Goal: Complete application form

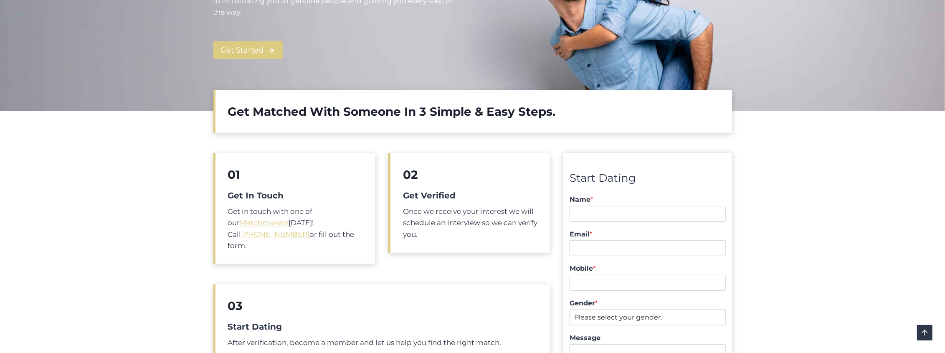
scroll to position [251, 0]
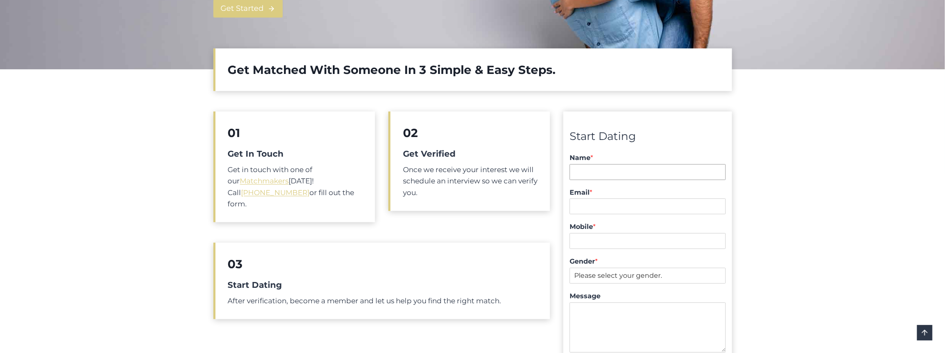
click at [563, 173] on input "Name *" at bounding box center [648, 172] width 156 height 16
type input "[PERSON_NAME]"
type input "[EMAIL_ADDRESS][PERSON_NAME][DOMAIN_NAME]"
click at [563, 119] on div "Start Dating Name * [PERSON_NAME] First - Last Email * [EMAIL_ADDRESS][PERSON_N…" at bounding box center [648, 255] width 168 height 286
click at [563, 245] on input "Mobile *" at bounding box center [648, 241] width 156 height 16
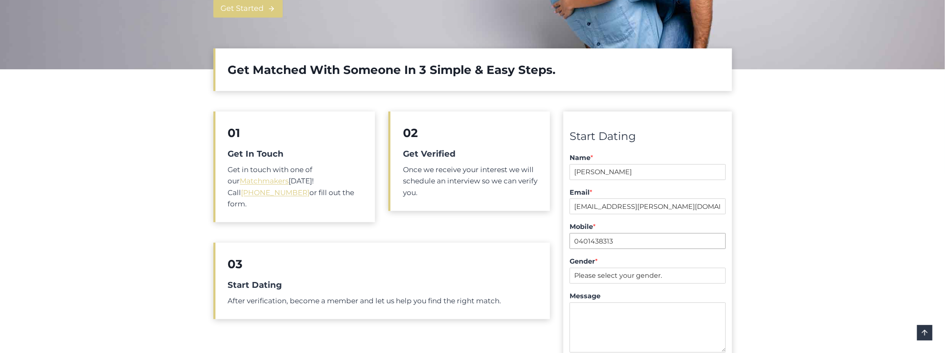
type input "0401438313"
click at [563, 272] on select "Please select your gender. [DEMOGRAPHIC_DATA] [DEMOGRAPHIC_DATA]" at bounding box center [648, 276] width 156 height 16
select select "[DEMOGRAPHIC_DATA]"
click at [563, 268] on select "Please select your gender. [DEMOGRAPHIC_DATA] [DEMOGRAPHIC_DATA]" at bounding box center [648, 276] width 156 height 16
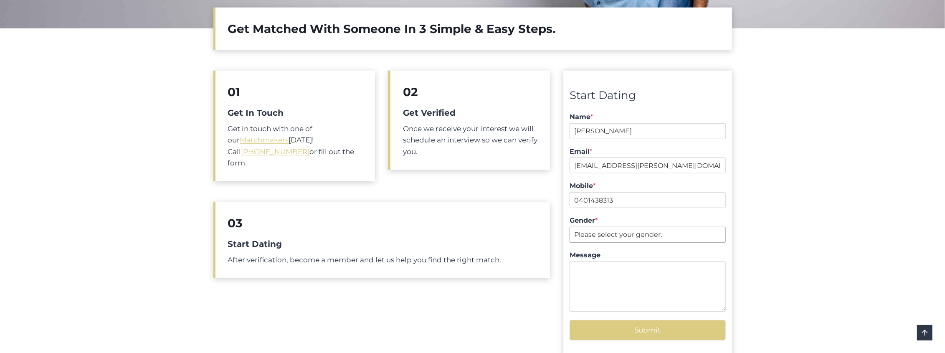
scroll to position [376, 0]
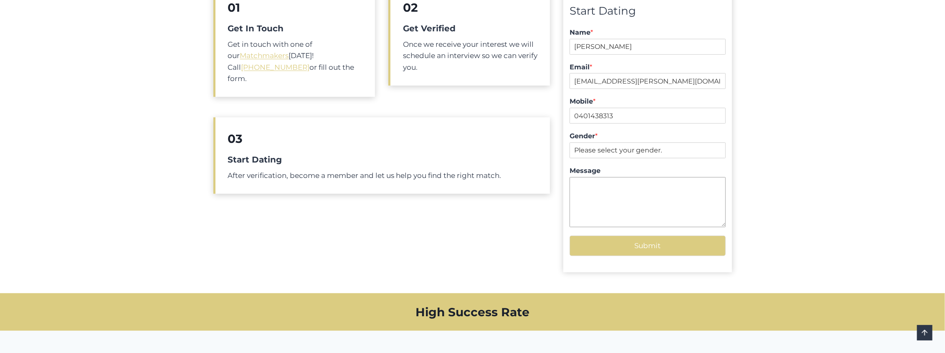
click at [563, 213] on textarea "Message" at bounding box center [648, 202] width 156 height 50
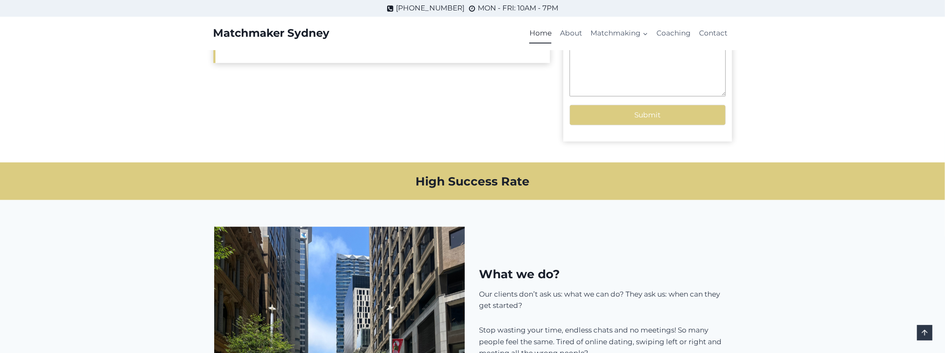
scroll to position [460, 0]
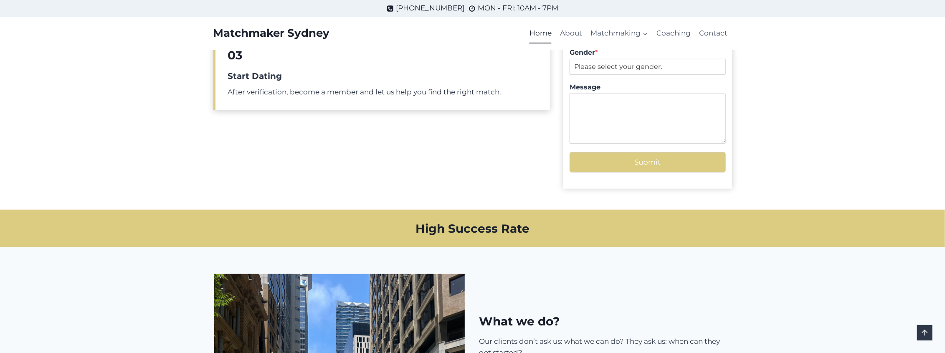
click at [563, 166] on button "Submit" at bounding box center [648, 162] width 156 height 20
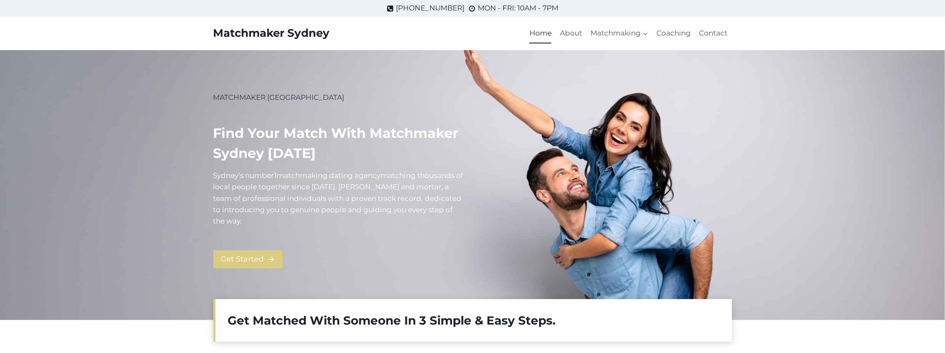
click at [576, 30] on link "About" at bounding box center [571, 33] width 30 height 20
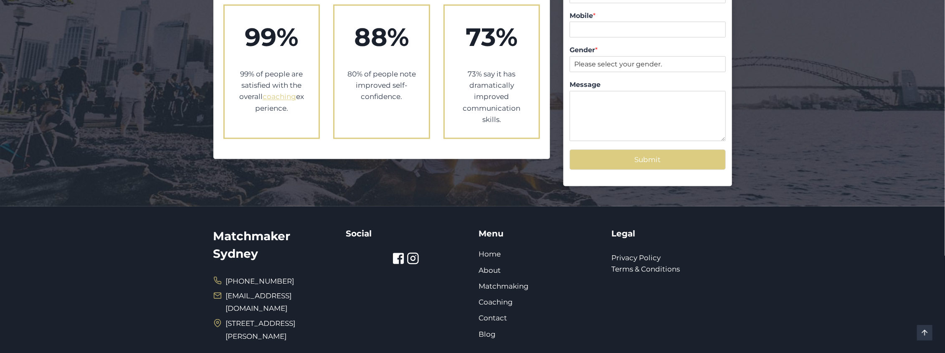
scroll to position [946, 0]
